Goal: Information Seeking & Learning: Learn about a topic

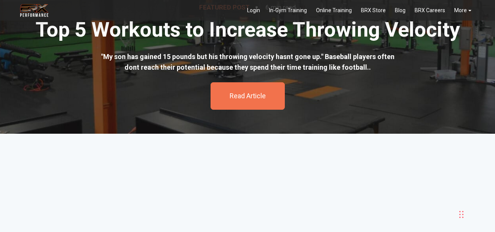
scroll to position [39, 0]
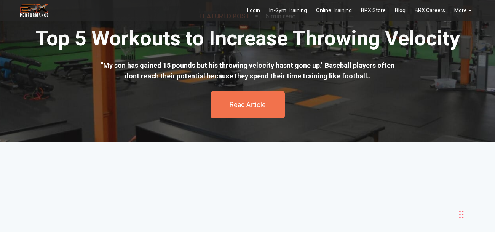
click at [266, 95] on div "Read Article" at bounding box center [247, 104] width 74 height 27
click at [245, 107] on link "Read Article" at bounding box center [247, 104] width 36 height 8
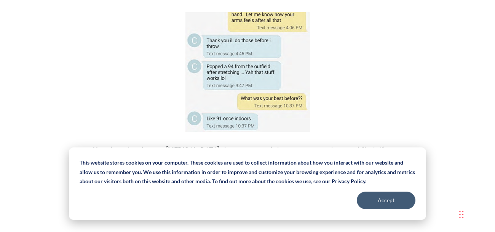
scroll to position [1149, 0]
click at [366, 199] on button "Accept" at bounding box center [385, 200] width 59 height 18
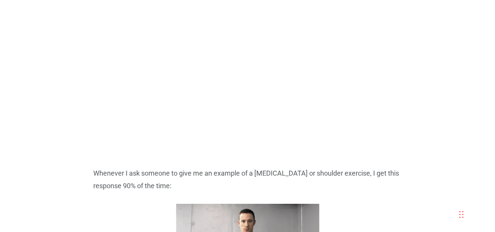
scroll to position [2746, 0]
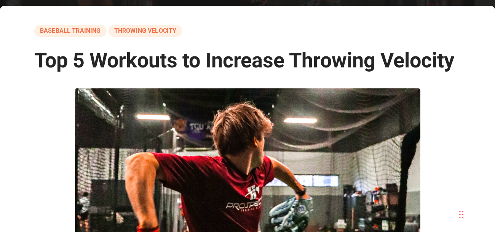
scroll to position [0, 0]
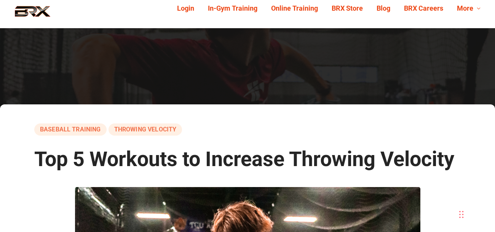
click at [86, 131] on link "baseball training" at bounding box center [70, 129] width 72 height 12
